Goal: Transaction & Acquisition: Purchase product/service

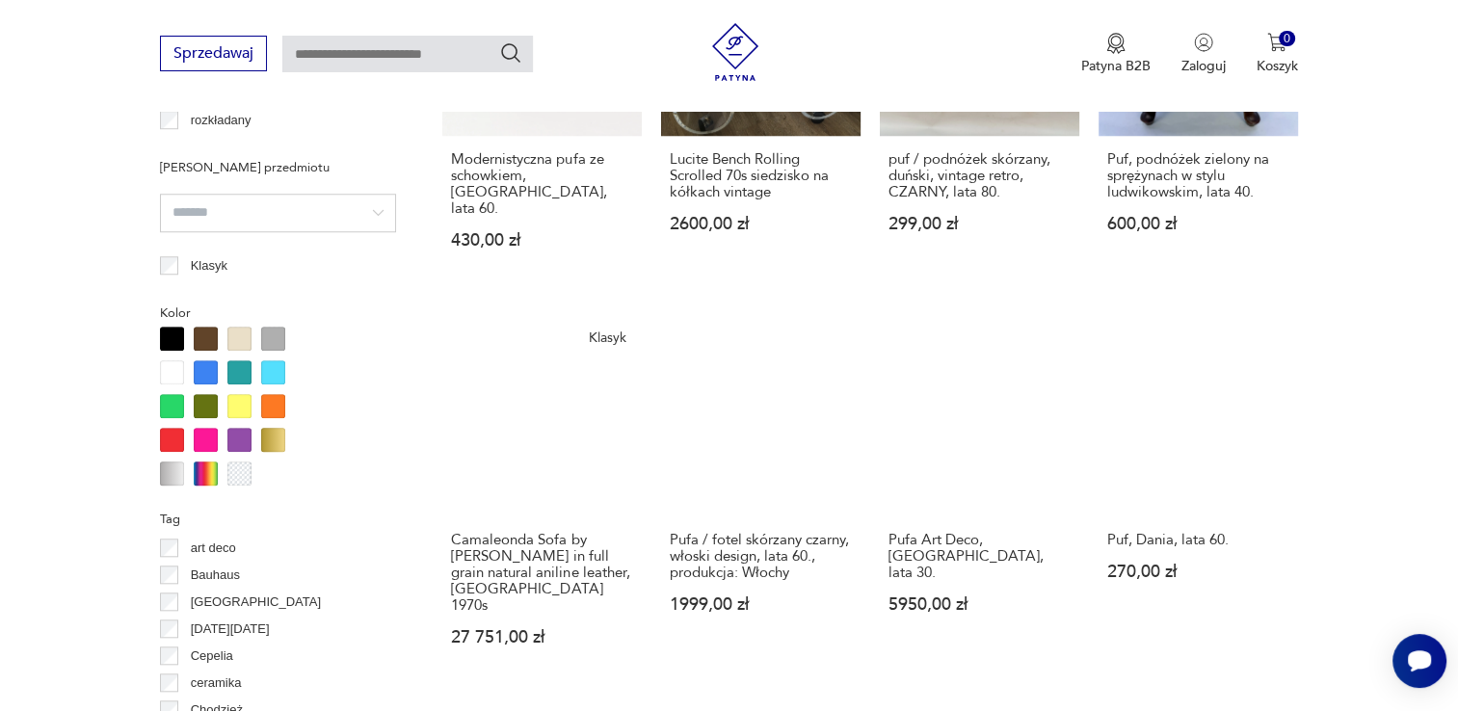
scroll to position [1716, 0]
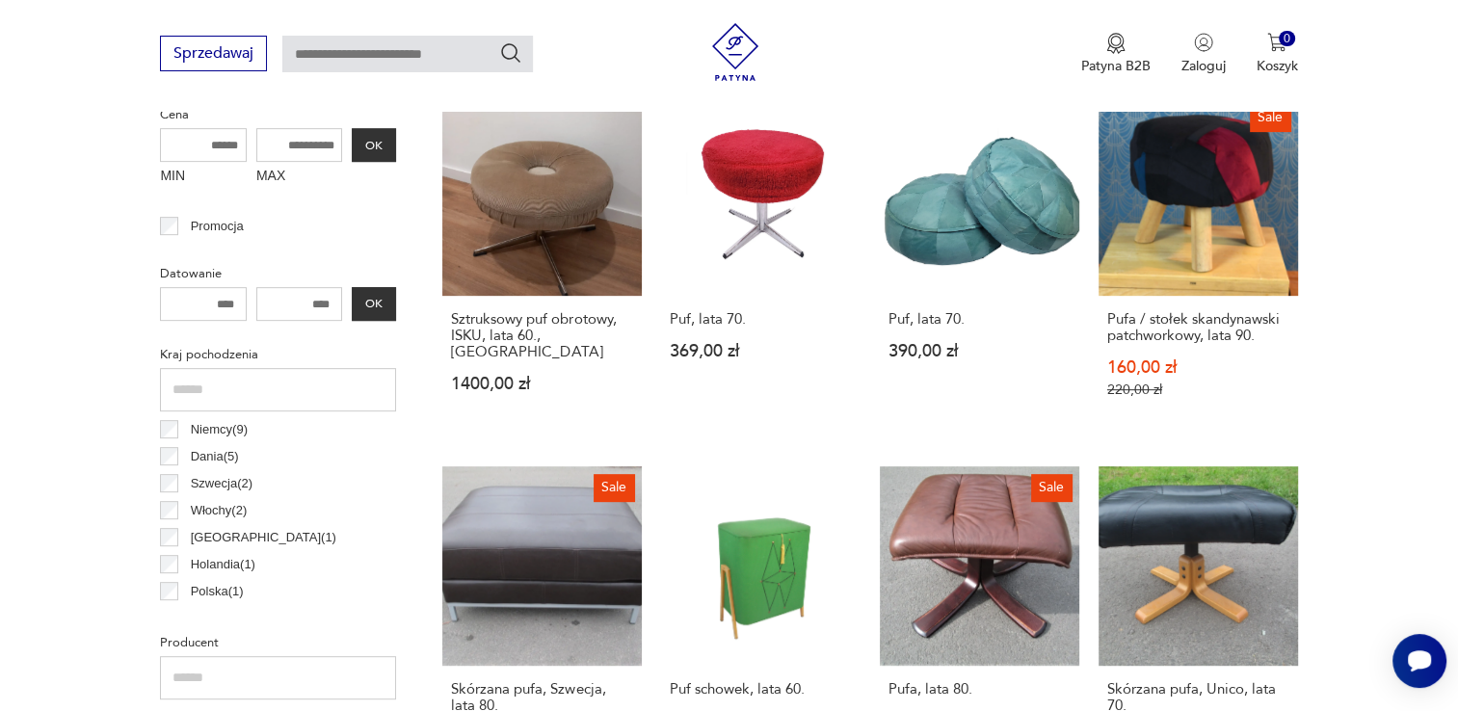
scroll to position [780, 0]
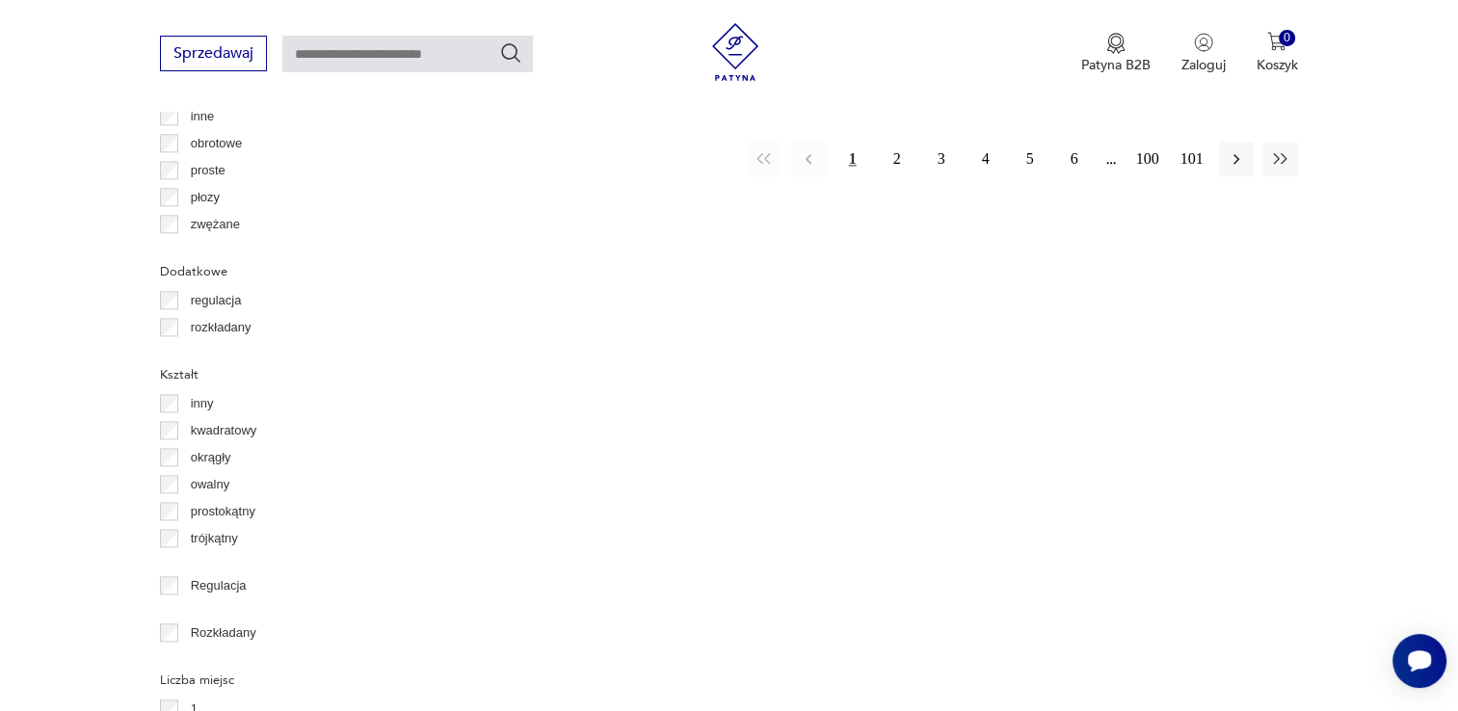
scroll to position [2331, 0]
